Goal: Task Accomplishment & Management: Use online tool/utility

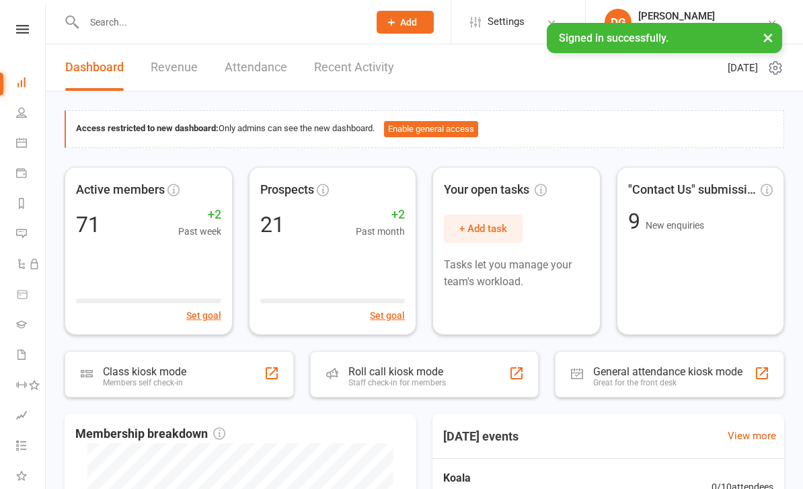
scroll to position [145, 1]
click at [16, 428] on link "Class check-in" at bounding box center [30, 423] width 30 height 30
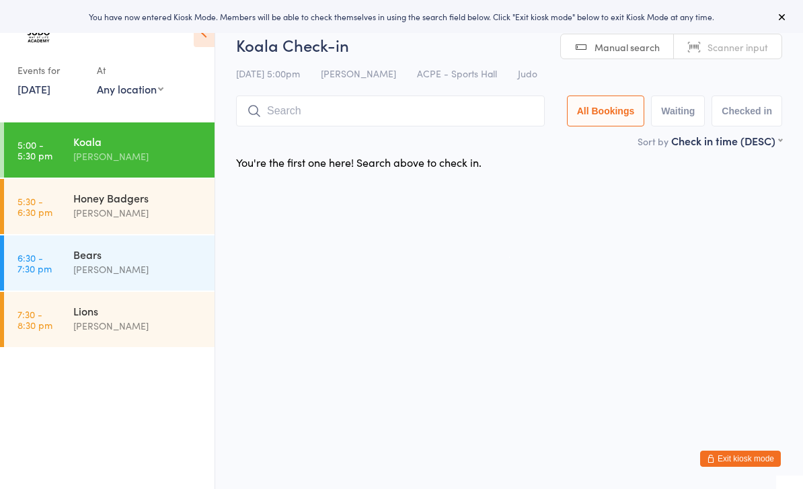
click at [50, 96] on link "[DATE]" at bounding box center [33, 88] width 33 height 15
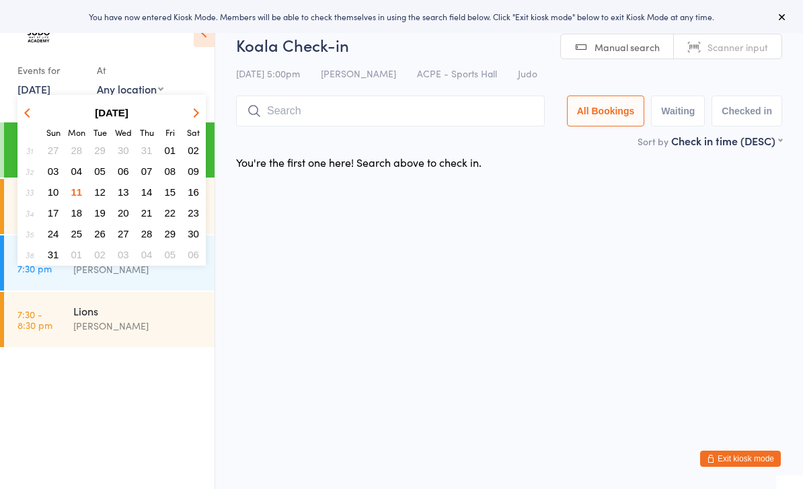
click at [161, 174] on button "08" at bounding box center [170, 171] width 21 height 18
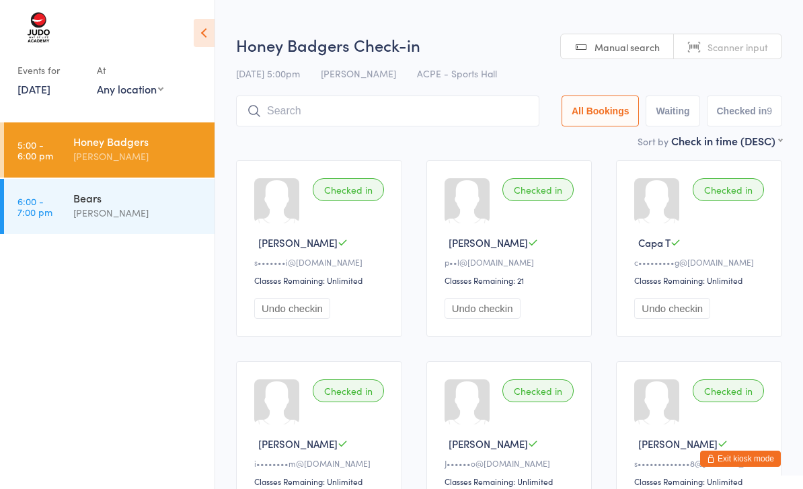
click at [153, 208] on div "[PERSON_NAME]" at bounding box center [138, 212] width 130 height 15
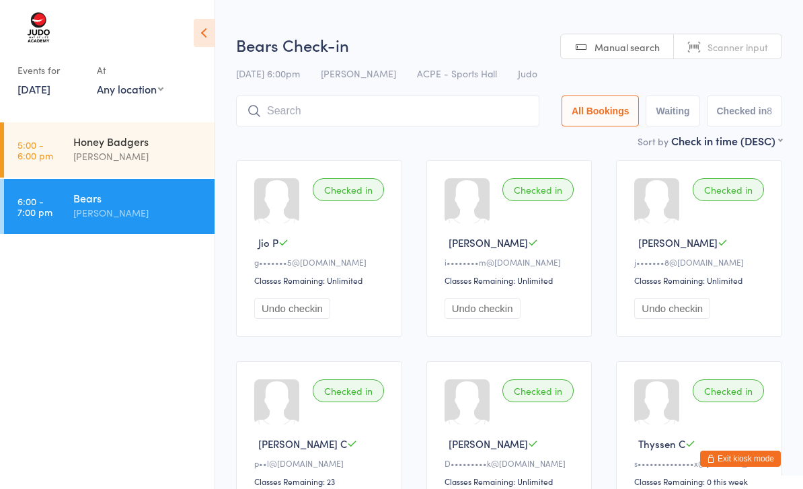
click at [158, 161] on div "[PERSON_NAME]" at bounding box center [138, 156] width 130 height 15
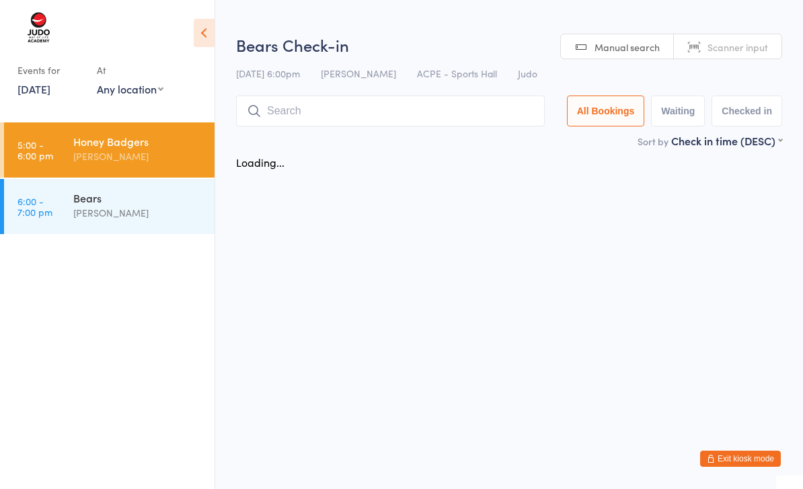
click at [359, 110] on input "search" at bounding box center [390, 111] width 309 height 31
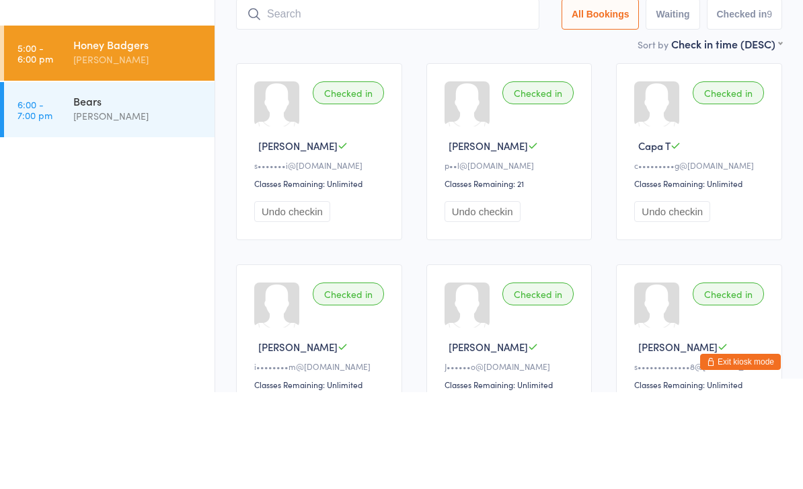
type input "M"
click at [169, 190] on div "Bears" at bounding box center [138, 197] width 130 height 15
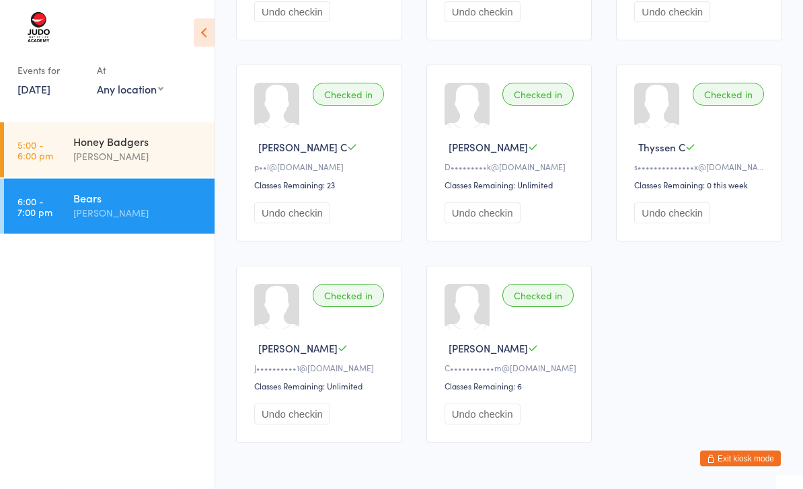
scroll to position [297, 0]
click at [165, 143] on div "Honey Badgers" at bounding box center [138, 141] width 130 height 15
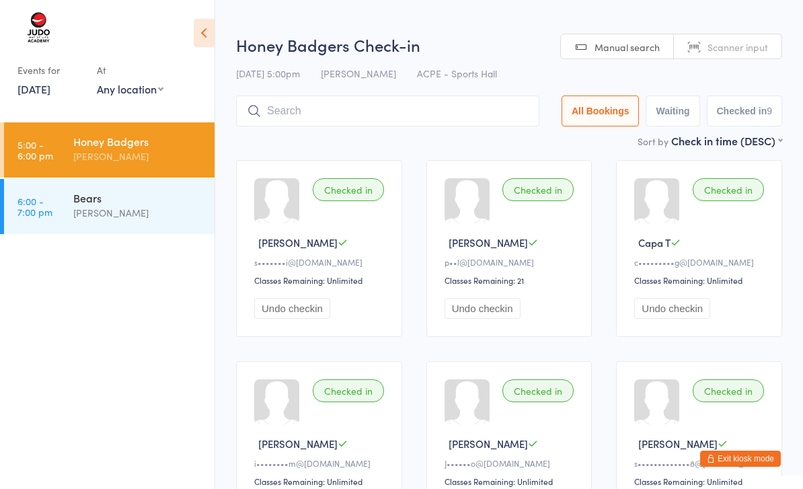
click at [311, 108] on input "search" at bounding box center [387, 111] width 303 height 31
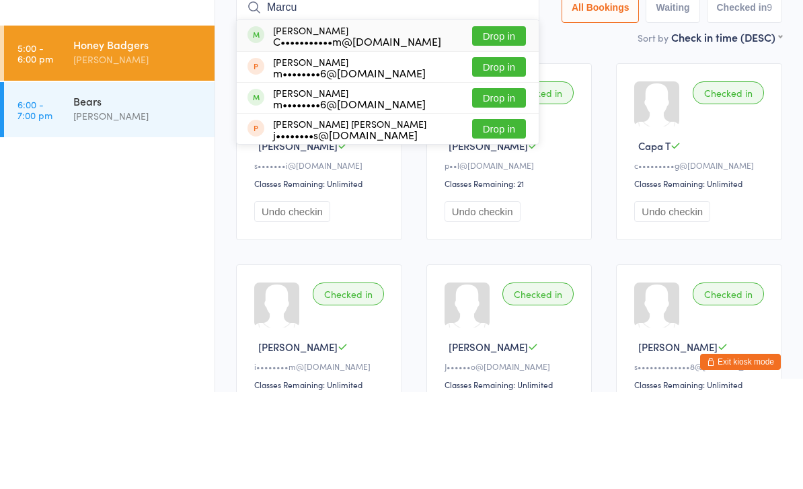
type input "Marcu"
click at [501, 123] on button "Drop in" at bounding box center [499, 133] width 54 height 20
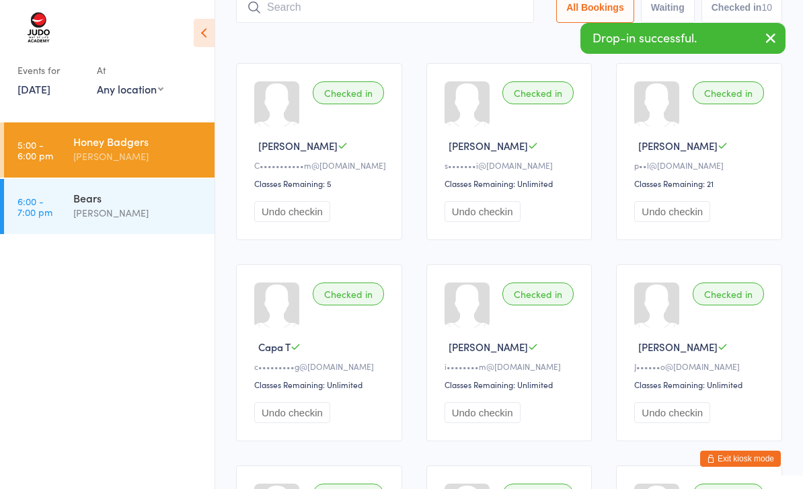
click at [50, 91] on link "8 Aug, 2025" at bounding box center [33, 88] width 33 height 15
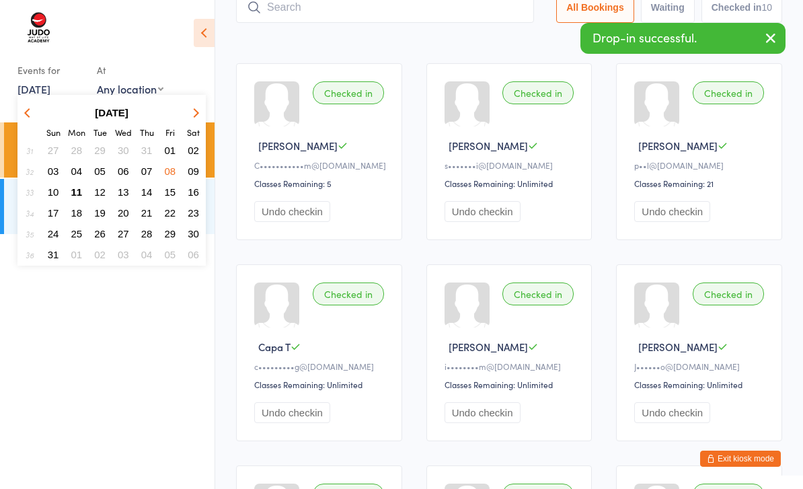
click at [85, 196] on button "11" at bounding box center [77, 192] width 21 height 18
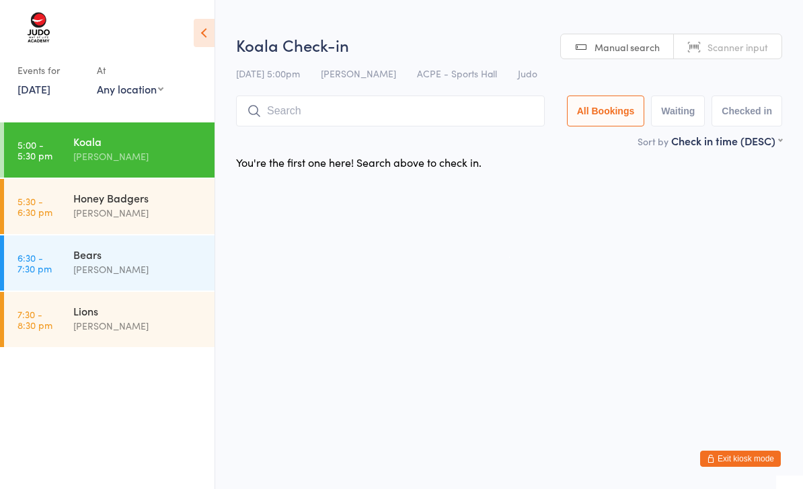
click at [441, 114] on input "search" at bounding box center [390, 111] width 309 height 31
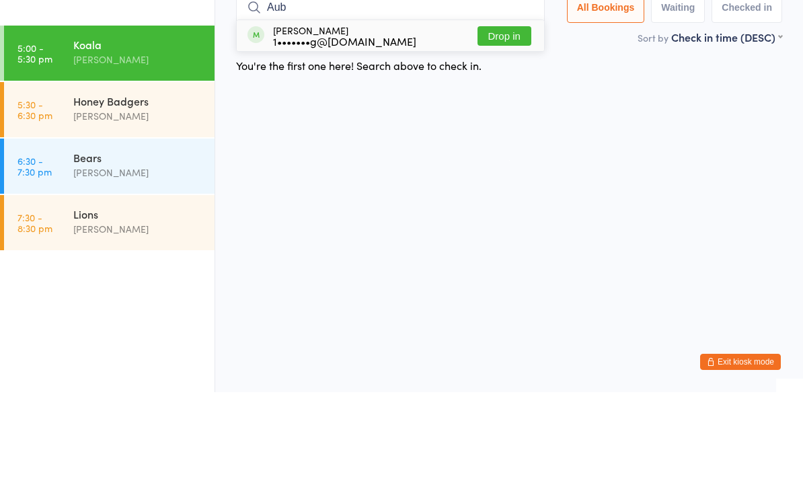
type input "Aub"
click at [511, 123] on button "Drop in" at bounding box center [505, 133] width 54 height 20
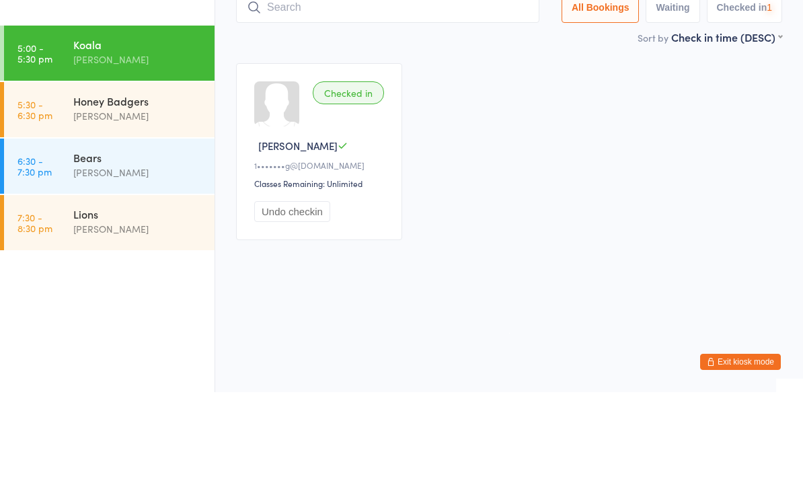
click at [457, 89] on input "search" at bounding box center [387, 104] width 303 height 31
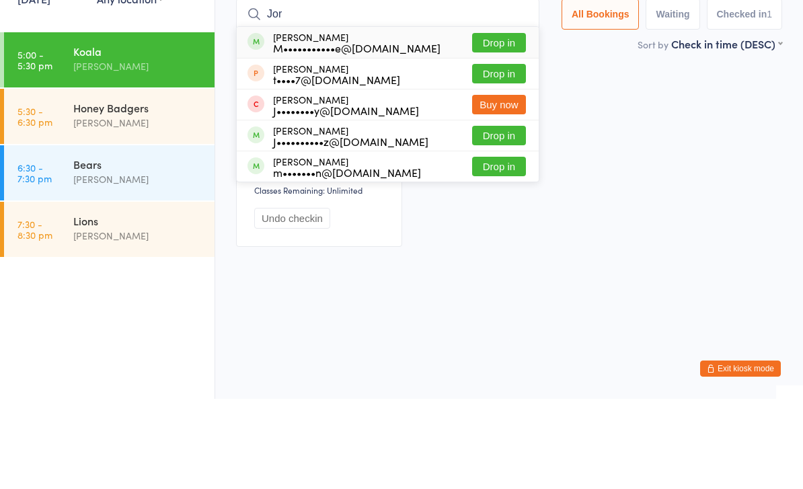
type input "Jor"
click at [504, 123] on button "Drop in" at bounding box center [499, 133] width 54 height 20
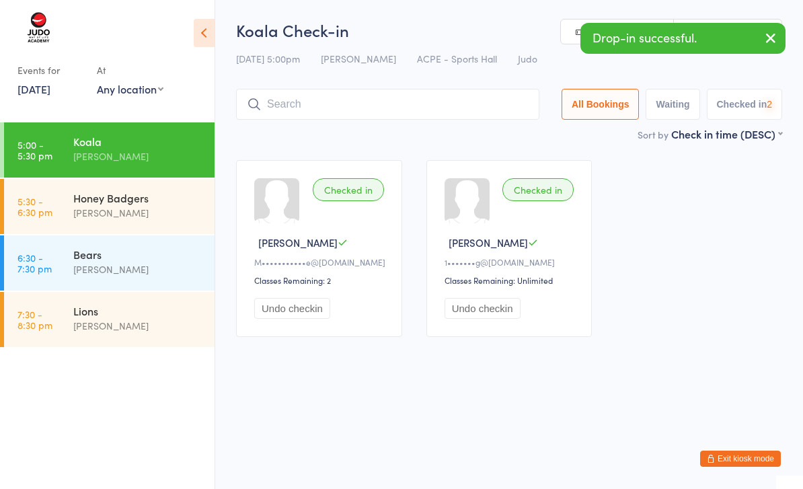
click at [406, 110] on input "search" at bounding box center [387, 104] width 303 height 31
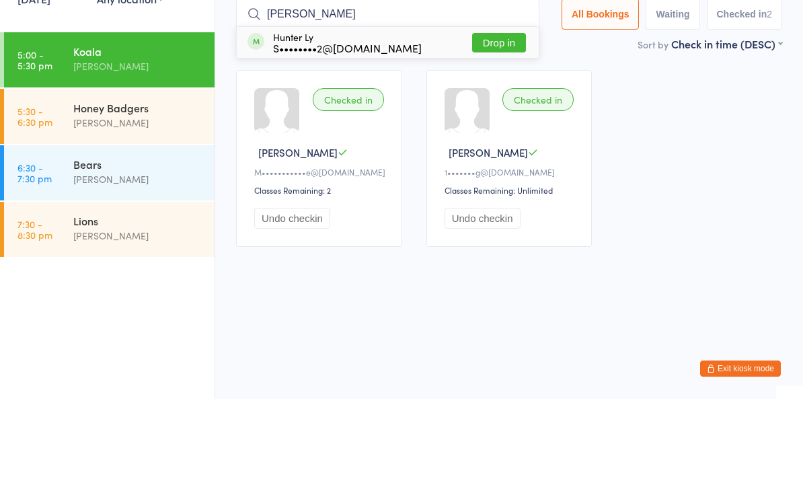
type input "Hunt"
click at [506, 123] on button "Drop in" at bounding box center [499, 133] width 54 height 20
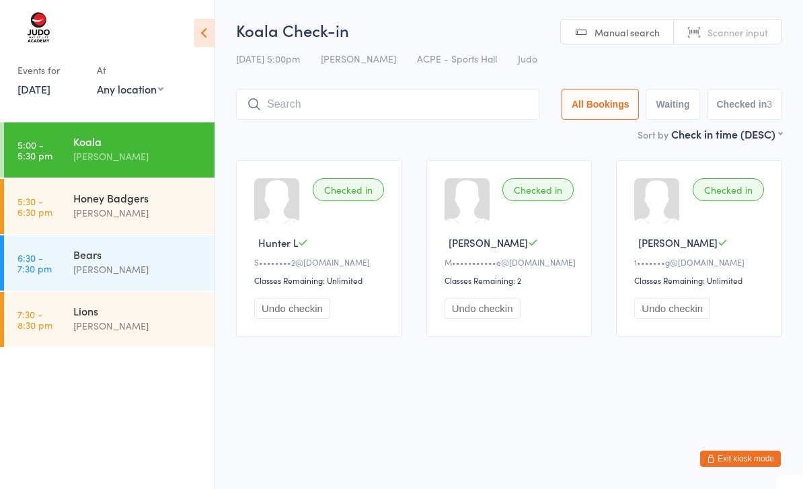
click at [371, 118] on input "search" at bounding box center [387, 104] width 303 height 31
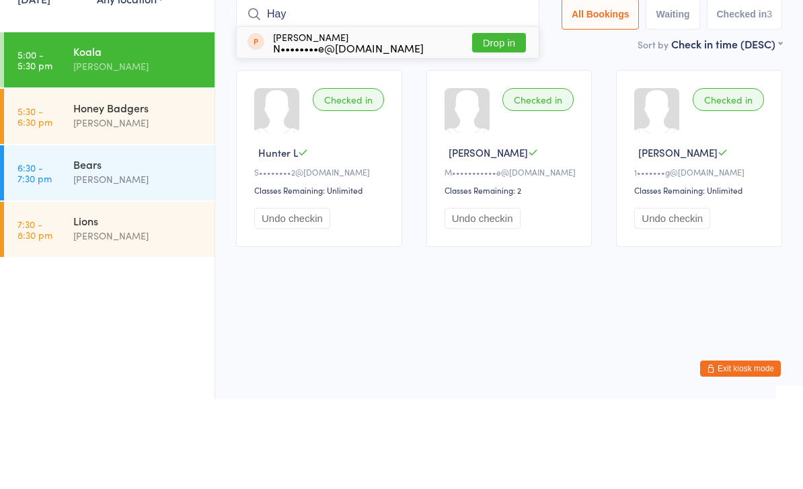
type input "Hay"
click at [500, 123] on button "Drop in" at bounding box center [499, 133] width 54 height 20
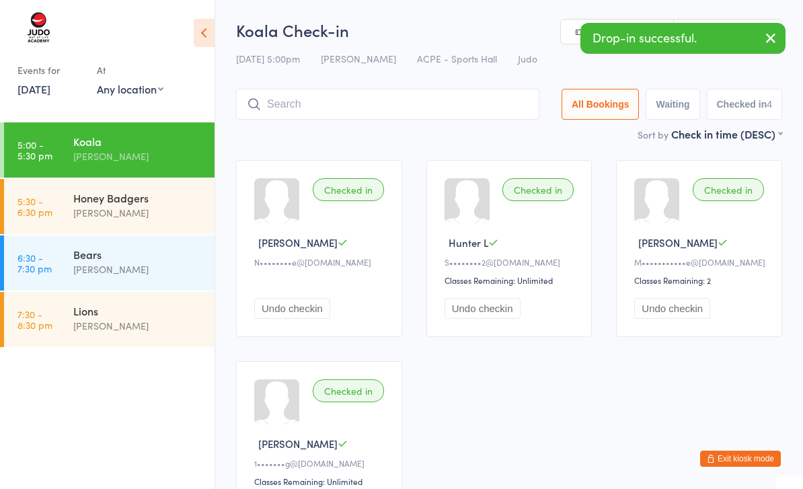
click at [474, 110] on input "search" at bounding box center [387, 104] width 303 height 31
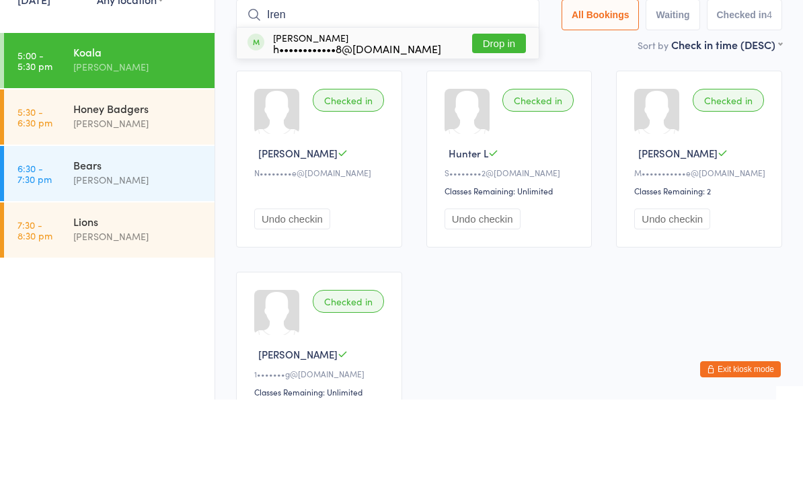
type input "Iren"
click at [493, 123] on button "Drop in" at bounding box center [499, 133] width 54 height 20
